Goal: Task Accomplishment & Management: Manage account settings

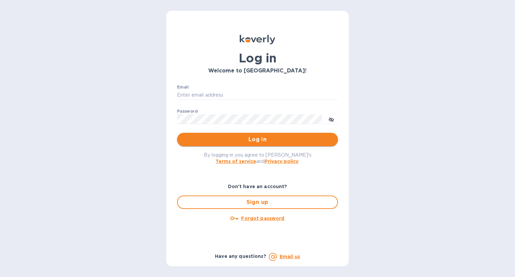
type input "[EMAIL_ADDRESS][DOMAIN_NAME]"
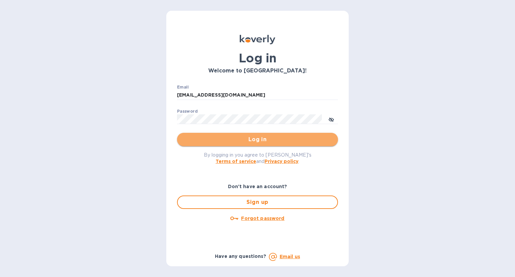
click at [239, 142] on span "Log in" at bounding box center [257, 140] width 150 height 8
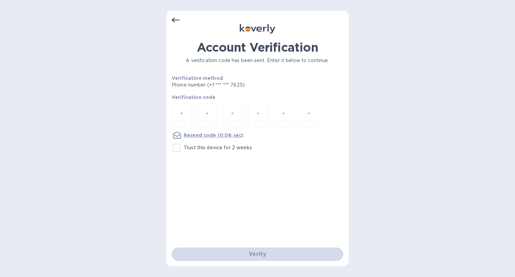
click at [178, 147] on input "Trust this device for 2 weeks" at bounding box center [177, 148] width 14 height 14
checkbox input "true"
click at [179, 111] on input "number" at bounding box center [181, 115] width 9 height 12
type input "3"
type input "6"
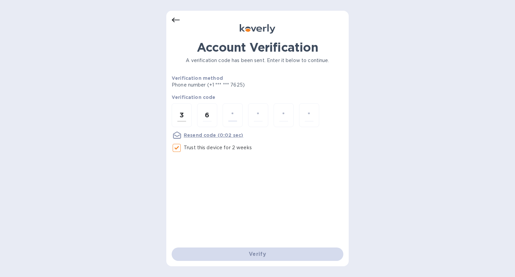
type input "7"
type input "6"
type input "0"
type input "4"
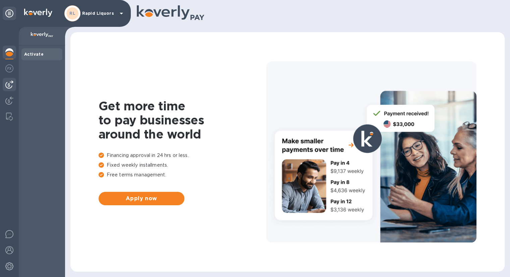
click at [12, 85] on img at bounding box center [9, 85] width 8 height 8
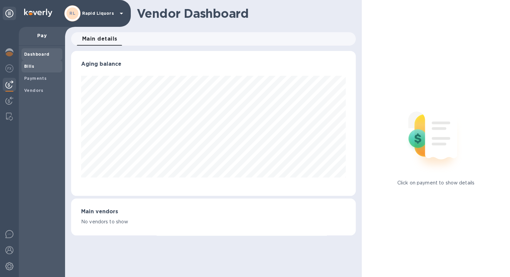
scroll to position [145, 284]
click at [27, 66] on b "Bills" at bounding box center [29, 66] width 10 height 5
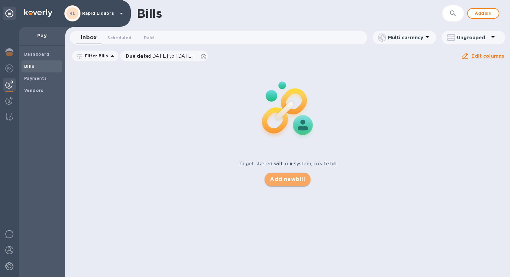
click at [278, 177] on span "Add new bill" at bounding box center [287, 179] width 35 height 8
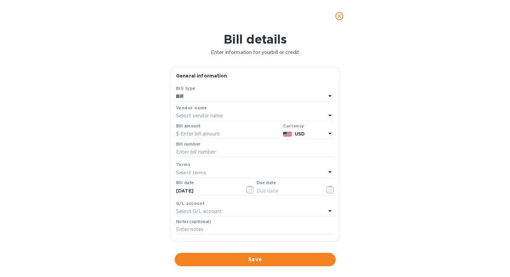
click at [198, 109] on b "Vendor name" at bounding box center [191, 107] width 31 height 5
click at [199, 115] on p "Select vendor name" at bounding box center [199, 115] width 47 height 7
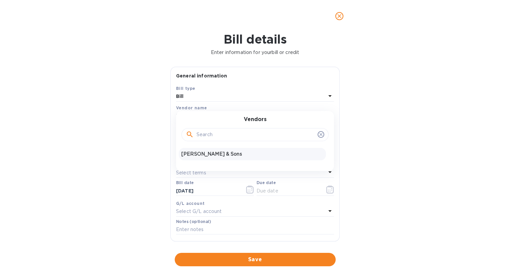
click at [200, 148] on div "Zall & Sons" at bounding box center [252, 154] width 147 height 12
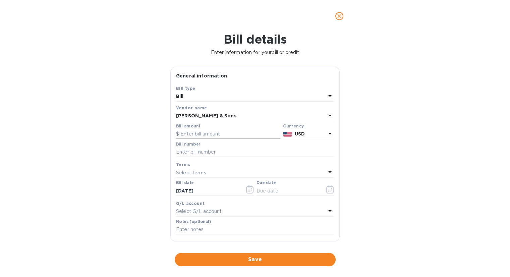
click at [198, 137] on input "text" at bounding box center [228, 134] width 104 height 10
type input "3,690.18"
click at [206, 150] on input "text" at bounding box center [255, 152] width 158 height 10
type input "214545"
click at [328, 194] on icon "button" at bounding box center [329, 190] width 7 height 8
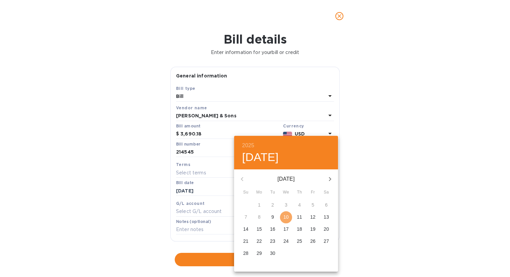
click at [284, 223] on button "10" at bounding box center [286, 217] width 12 height 12
type input "09/10/2025"
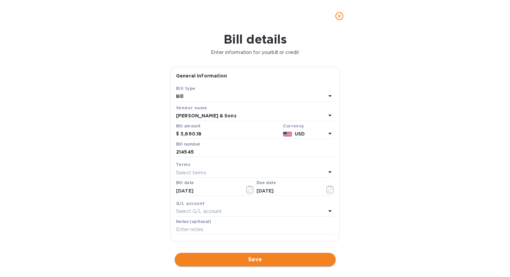
click at [271, 253] on button "Save" at bounding box center [255, 259] width 161 height 13
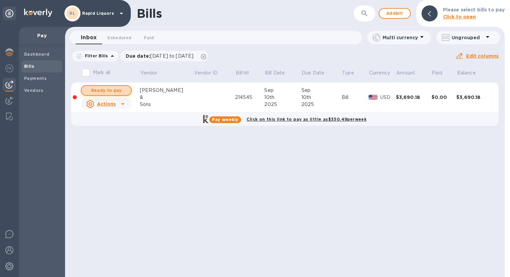
click at [109, 93] on span "Ready to pay" at bounding box center [106, 91] width 39 height 8
checkbox input "true"
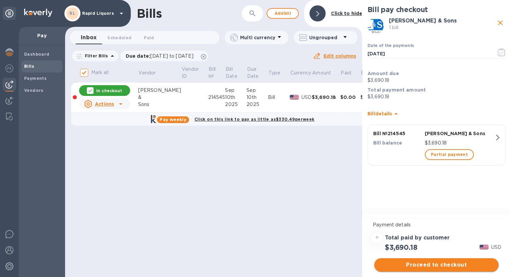
click at [425, 259] on button "Proceed to checkout" at bounding box center [436, 264] width 124 height 13
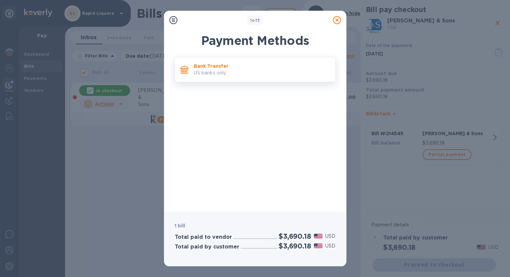
click at [260, 77] on div "Bank Transfer US banks only." at bounding box center [262, 69] width 142 height 19
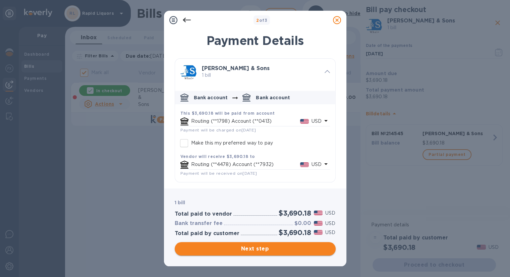
click at [235, 249] on span "Next step" at bounding box center [255, 249] width 150 height 8
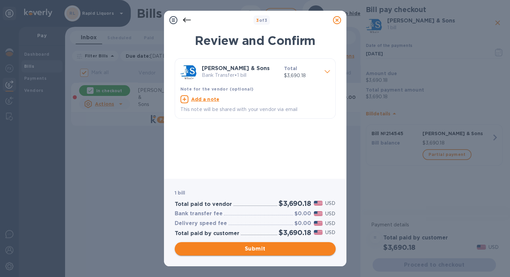
click at [235, 249] on span "Submit" at bounding box center [255, 249] width 150 height 8
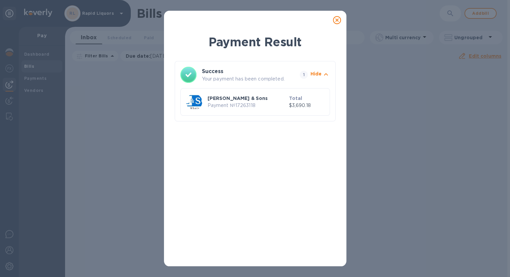
click at [335, 23] on icon at bounding box center [337, 20] width 8 height 8
